Goal: Information Seeking & Learning: Check status

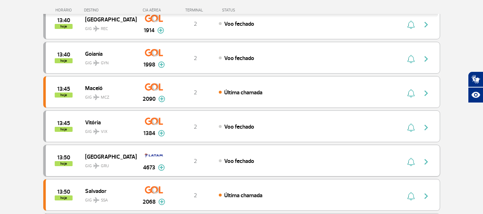
scroll to position [215, 0]
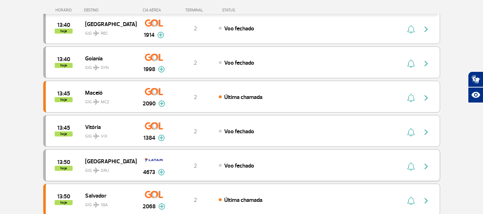
click at [424, 169] on img "button" at bounding box center [426, 166] width 9 height 9
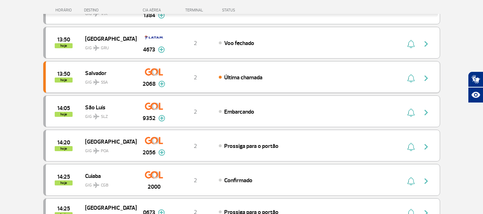
scroll to position [429, 0]
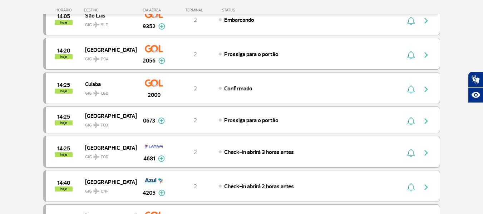
click at [423, 150] on img "button" at bounding box center [426, 153] width 9 height 9
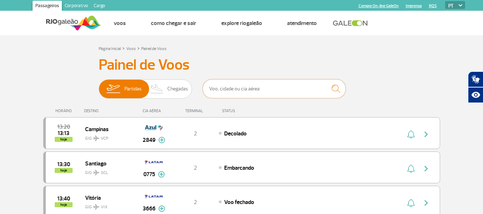
click at [244, 88] on input "text" at bounding box center [274, 88] width 143 height 19
type input "2056"
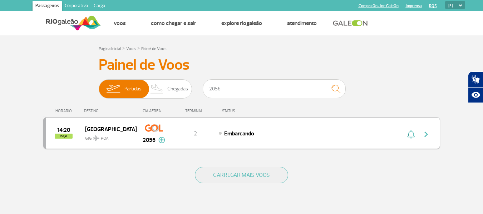
click at [265, 126] on div "14:20 hoje [GEOGRAPHIC_DATA] GIG POA 2056 2 Embarcando Parcerias: COPA Airlines…" at bounding box center [241, 133] width 397 height 32
click at [265, 128] on div "14:20 hoje [GEOGRAPHIC_DATA] GIG POA 2056 2 Embarcando Parcerias: COPA Airlines…" at bounding box center [241, 133] width 397 height 32
click at [261, 131] on div "Embarcando" at bounding box center [298, 133] width 158 height 8
